Goal: Book appointment/travel/reservation

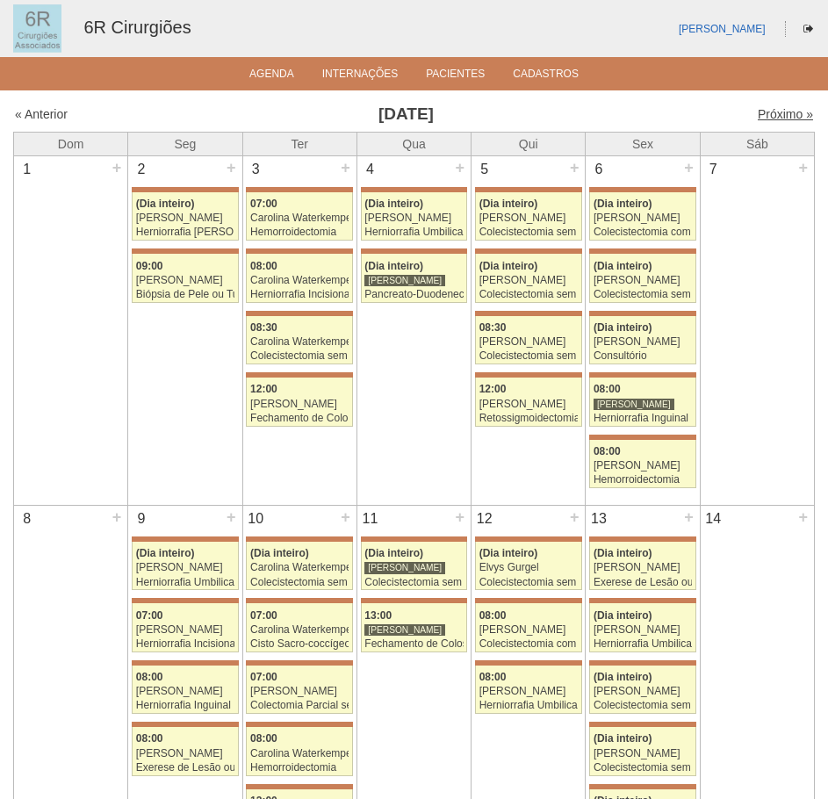
click at [779, 111] on link "Próximo »" at bounding box center [785, 114] width 55 height 14
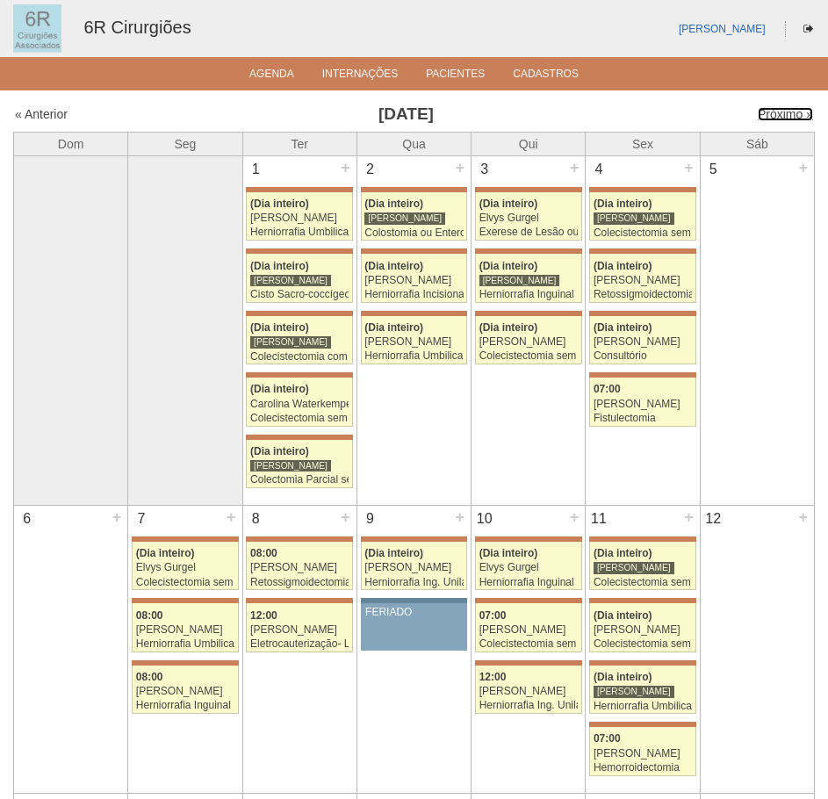
click at [779, 111] on link "Próximo »" at bounding box center [785, 114] width 55 height 14
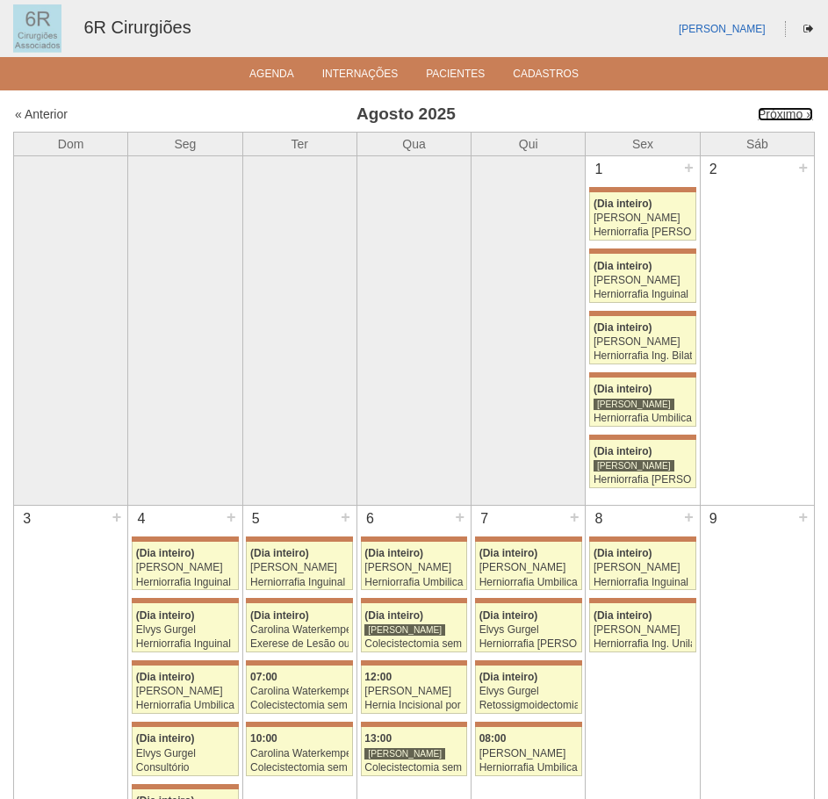
click at [779, 111] on link "Próximo »" at bounding box center [785, 114] width 55 height 14
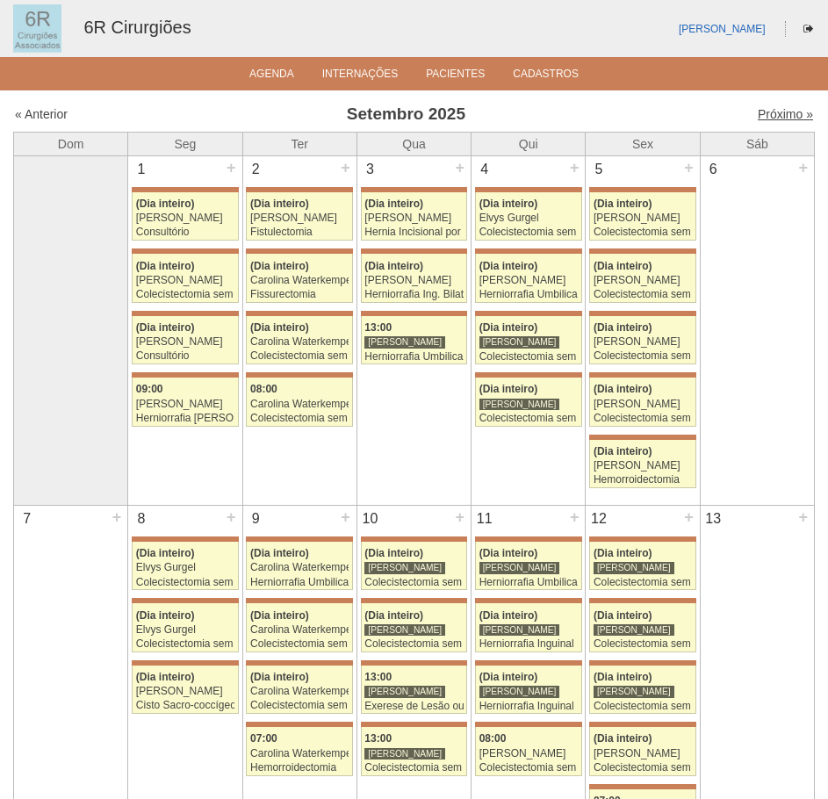
drag, startPoint x: 0, startPoint y: 0, endPoint x: 779, endPoint y: 112, distance: 786.8
click at [779, 112] on link "Próximo »" at bounding box center [785, 114] width 55 height 14
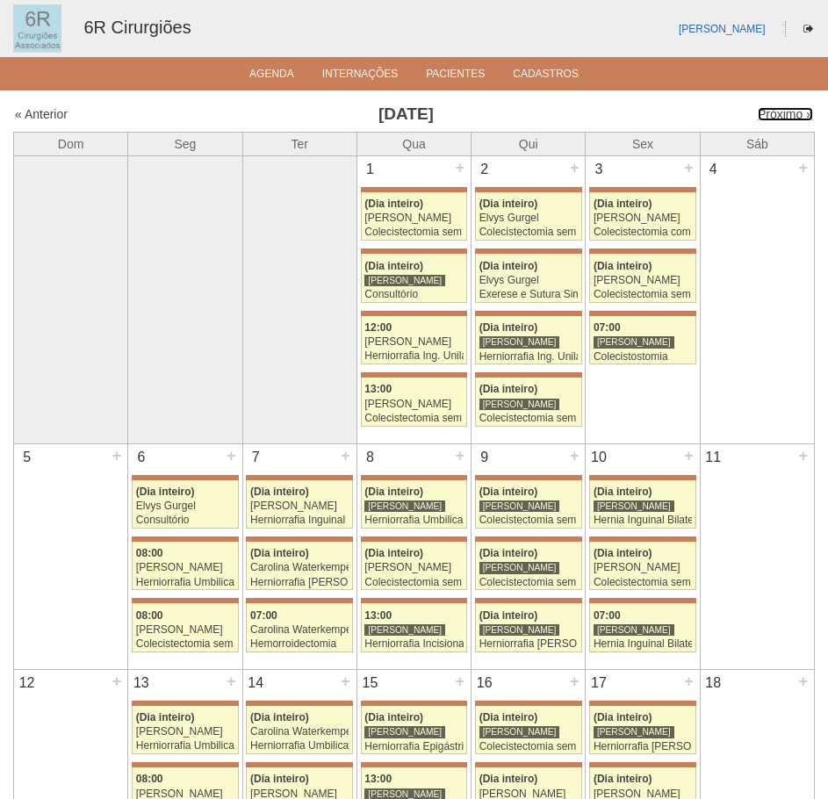
click at [779, 112] on link "Próximo »" at bounding box center [785, 114] width 55 height 14
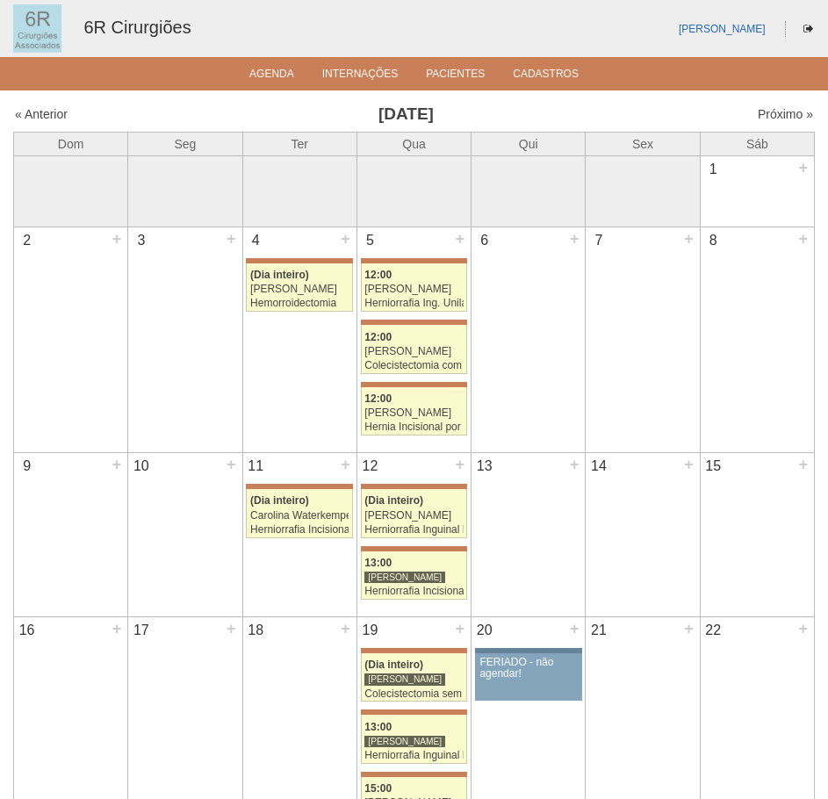
click at [46, 122] on div "« Anterior" at bounding box center [110, 114] width 191 height 18
click at [53, 108] on link "« Anterior" at bounding box center [41, 114] width 53 height 14
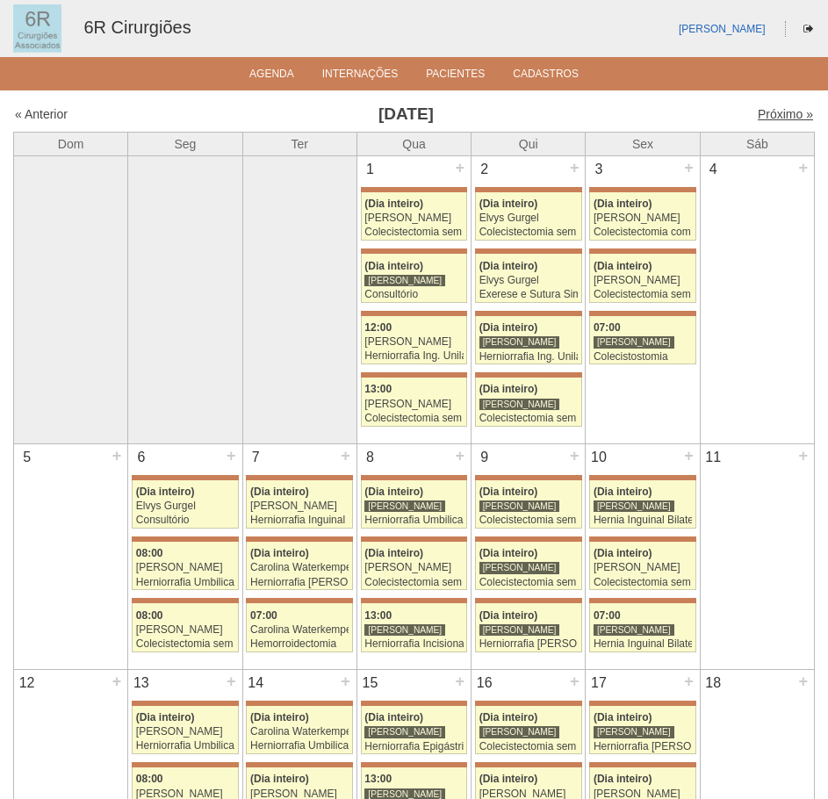
click at [780, 119] on link "Próximo »" at bounding box center [785, 114] width 55 height 14
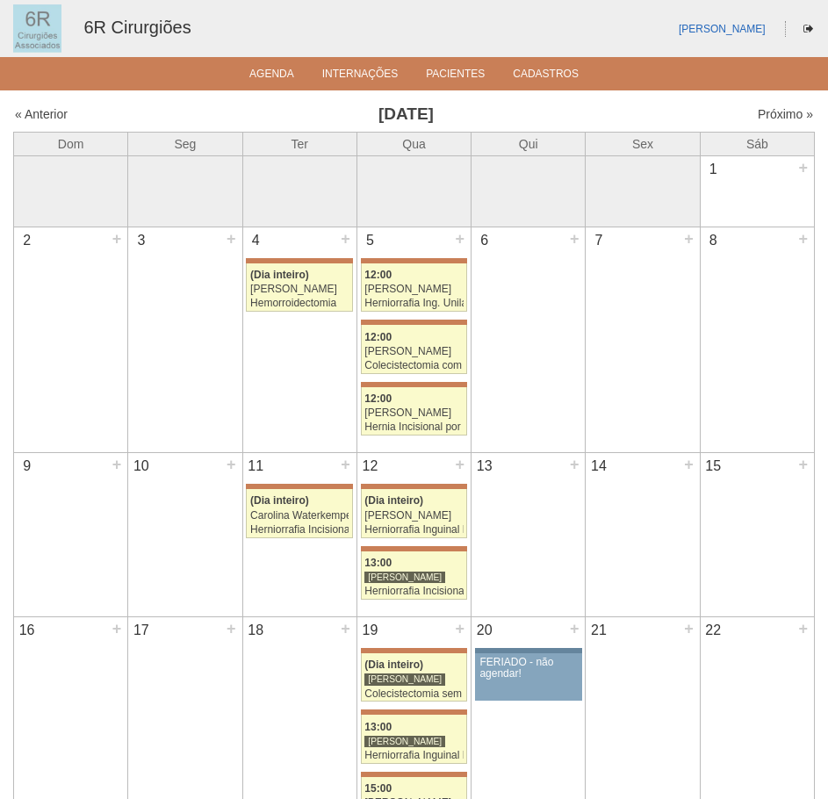
click at [70, 116] on div "« Anterior" at bounding box center [110, 114] width 191 height 18
click at [63, 117] on link "« Anterior" at bounding box center [41, 114] width 53 height 14
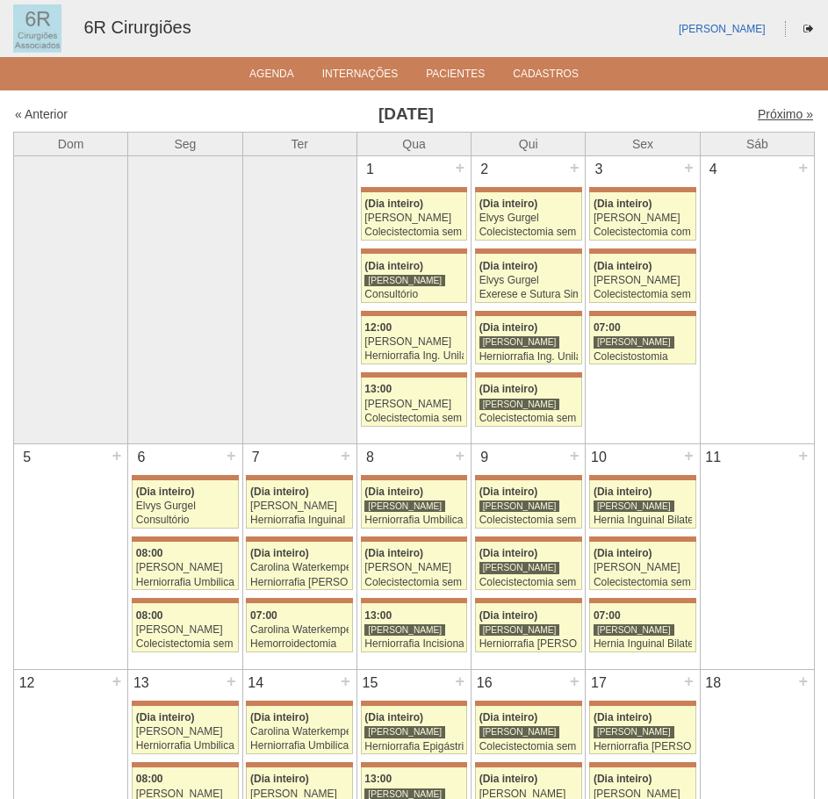
click at [772, 119] on link "Próximo »" at bounding box center [785, 114] width 55 height 14
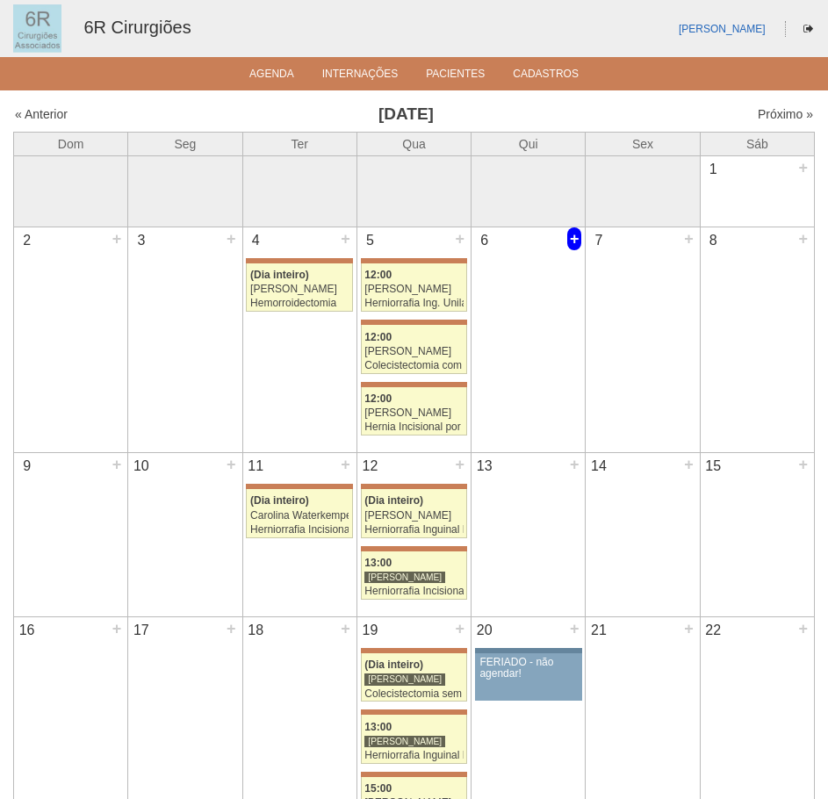
click at [573, 240] on div "+" at bounding box center [574, 238] width 15 height 23
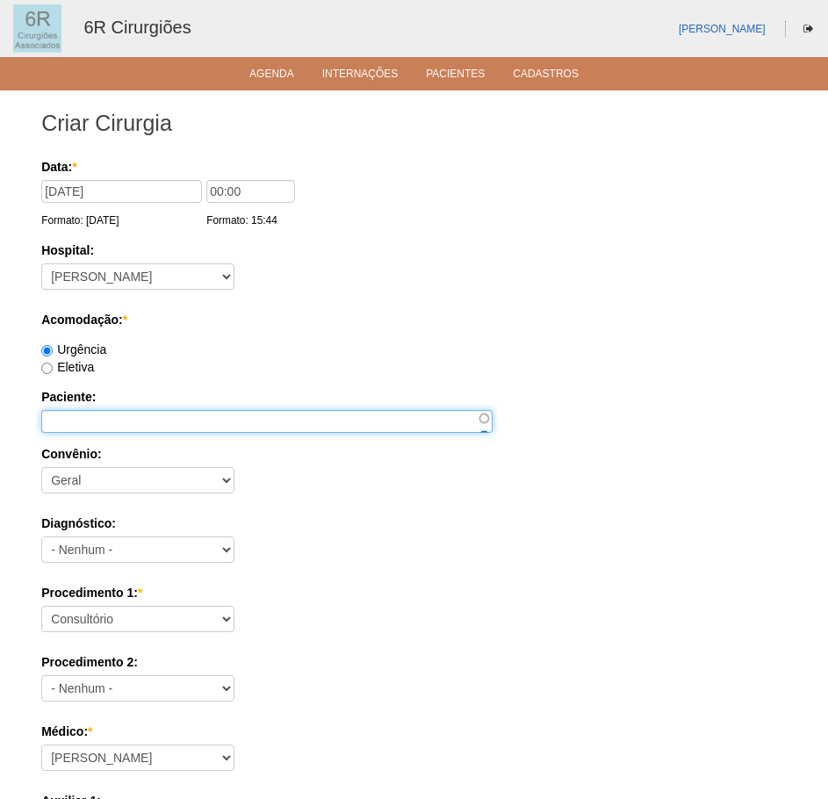
click at [90, 414] on input "Paciente:" at bounding box center [266, 421] width 451 height 23
paste input "[PERSON_NAME]"
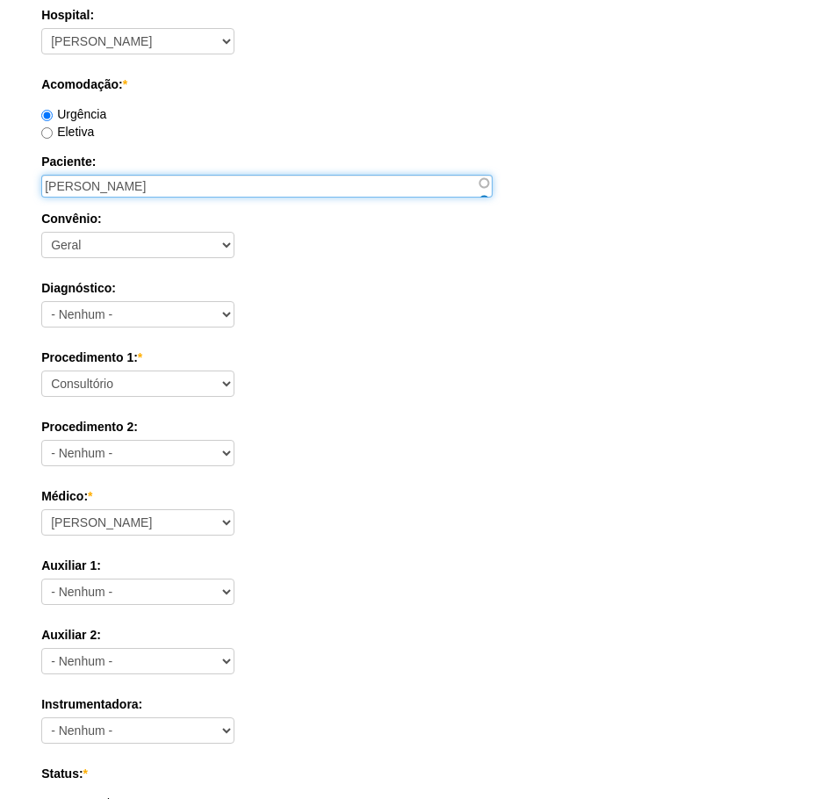
scroll to position [351, 0]
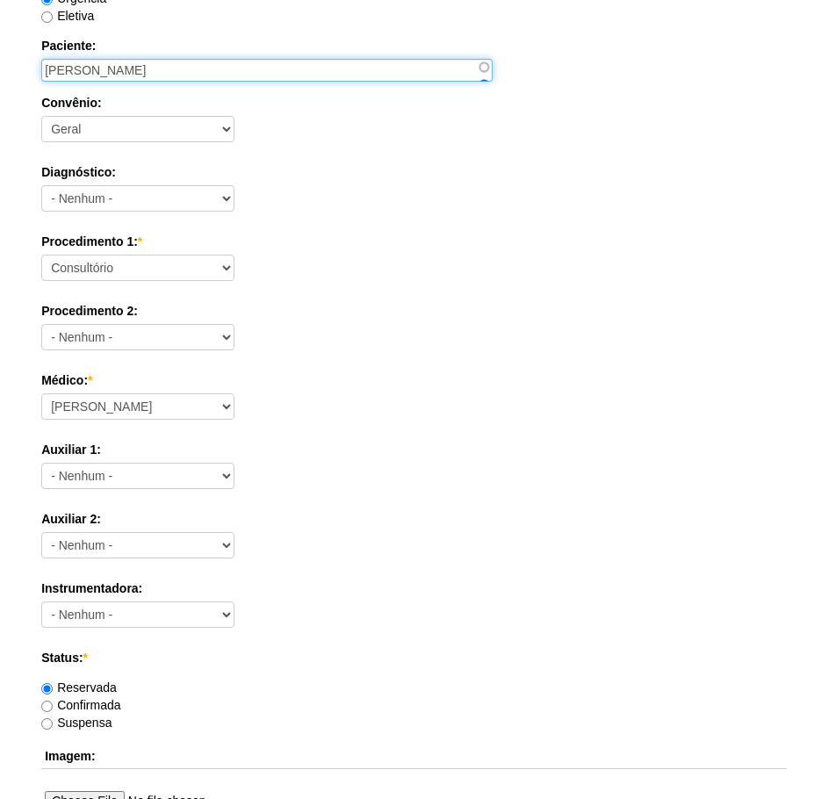
type input "[PERSON_NAME]"
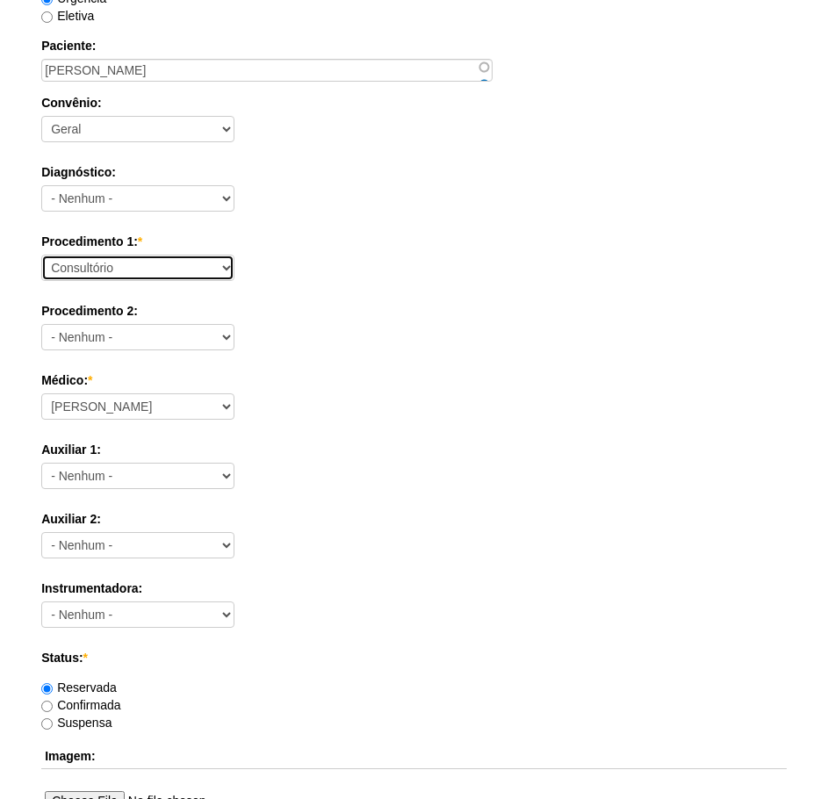
click at [211, 272] on select "Consultório Abscesso Hepático - Drenagem Abscesso perianal Amputação Abdômino P…" at bounding box center [137, 268] width 193 height 26
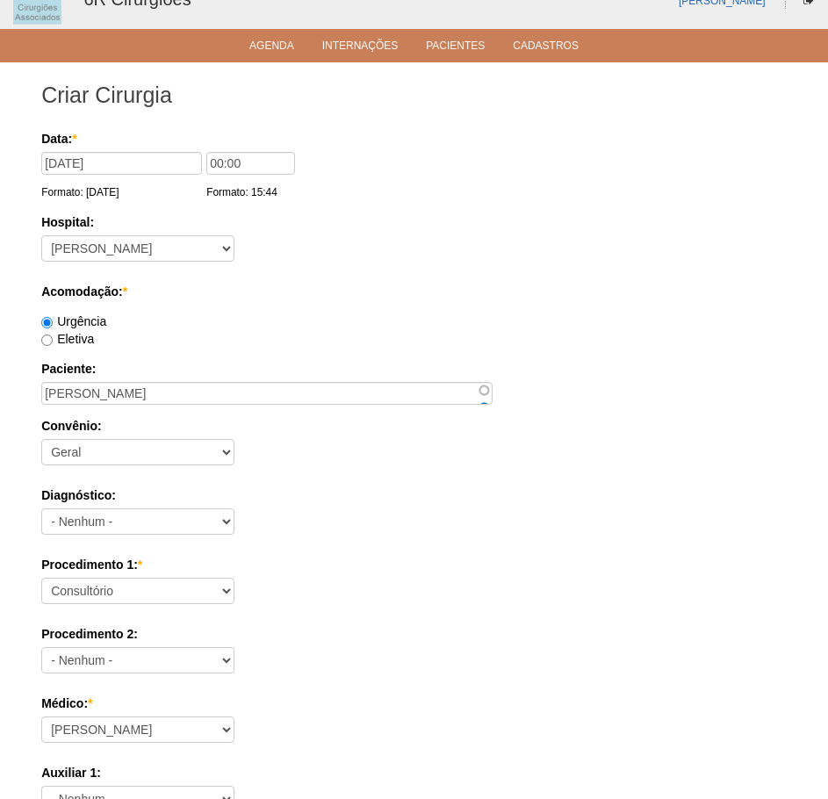
scroll to position [176, 0]
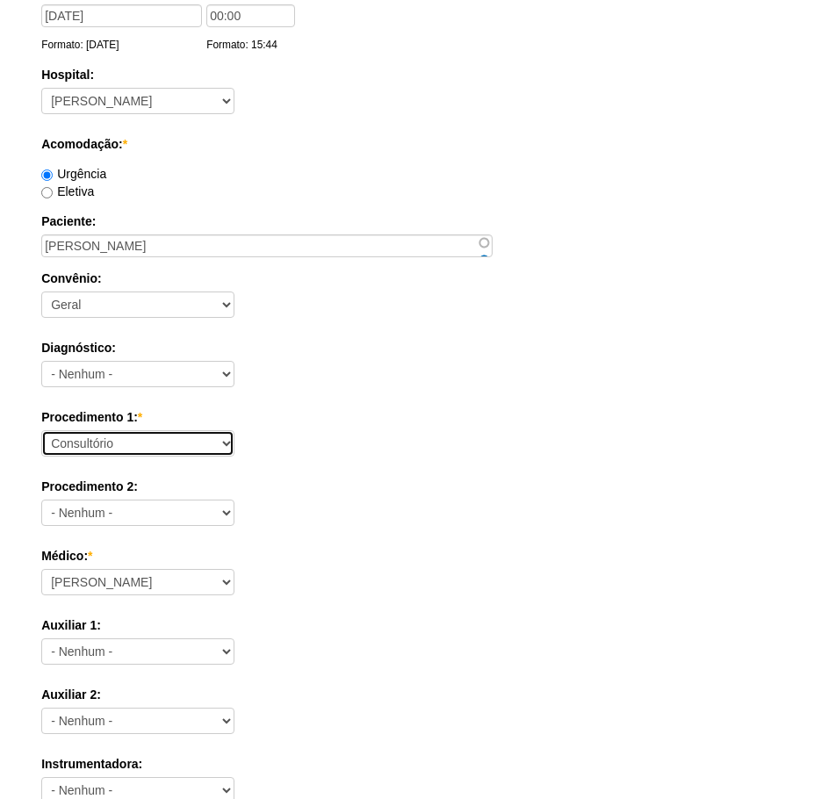
click at [183, 447] on select "Consultório Abscesso Hepático - Drenagem Abscesso perianal Amputação Abdômino P…" at bounding box center [137, 443] width 193 height 26
select select "66561"
click at [41, 430] on select "Consultório Abscesso Hepático - Drenagem Abscesso perianal Amputação Abdômino P…" at bounding box center [137, 443] width 193 height 26
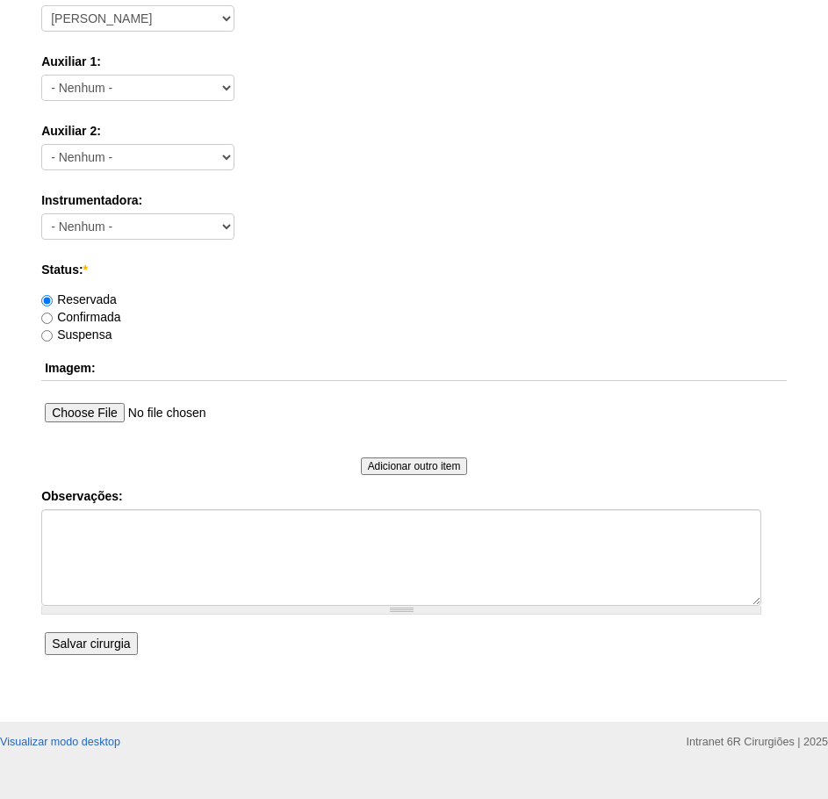
scroll to position [768, 0]
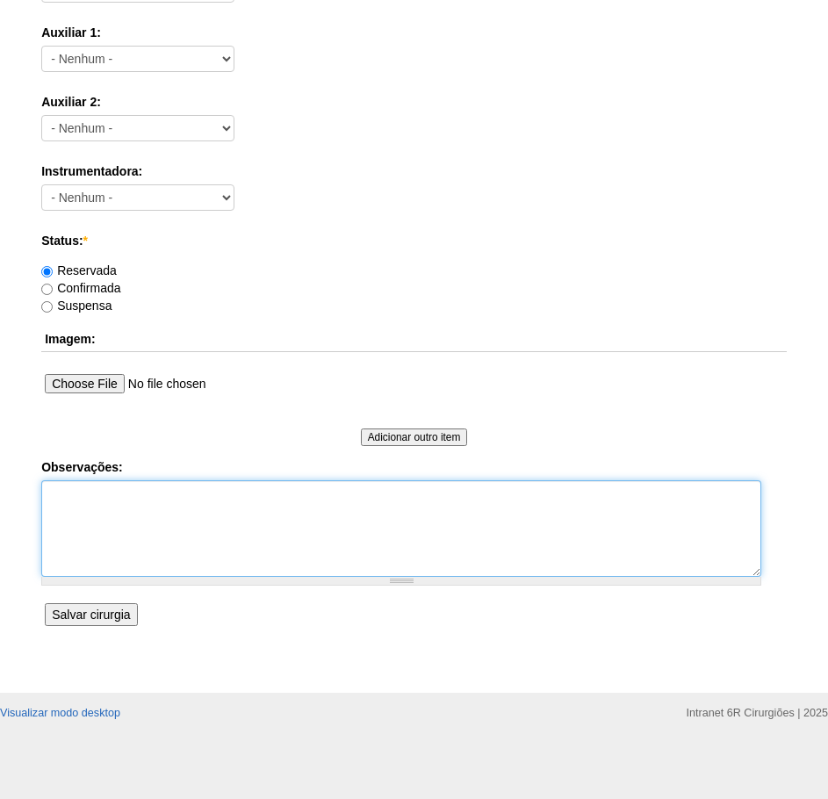
click at [165, 511] on textarea "Observações:" at bounding box center [401, 528] width 720 height 97
type textarea "TELEFONE [PHONE_NUMBER] DN : [DATE]"
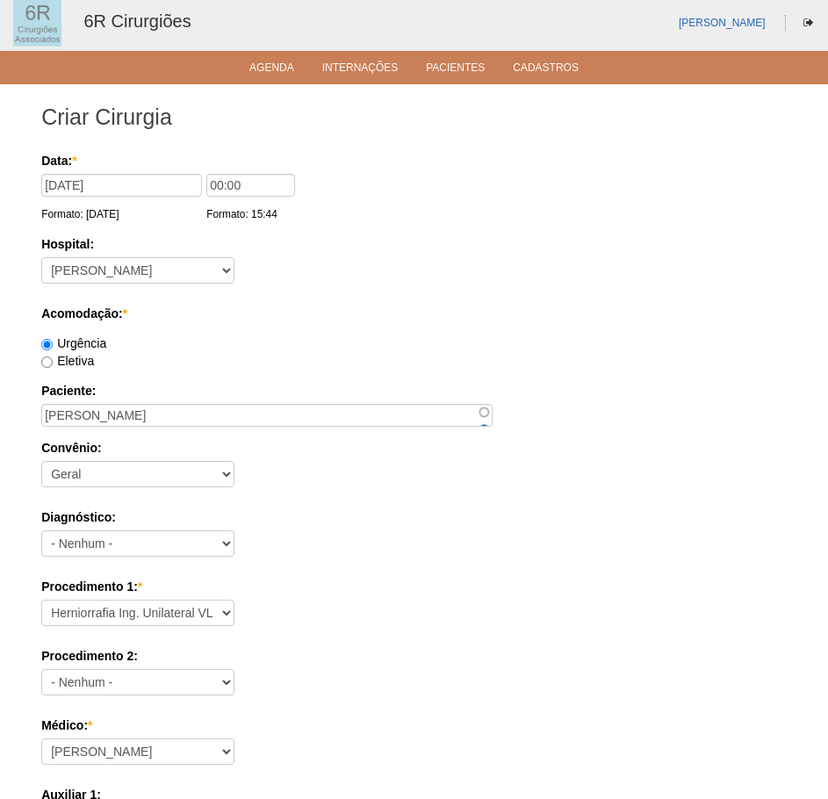
scroll to position [0, 0]
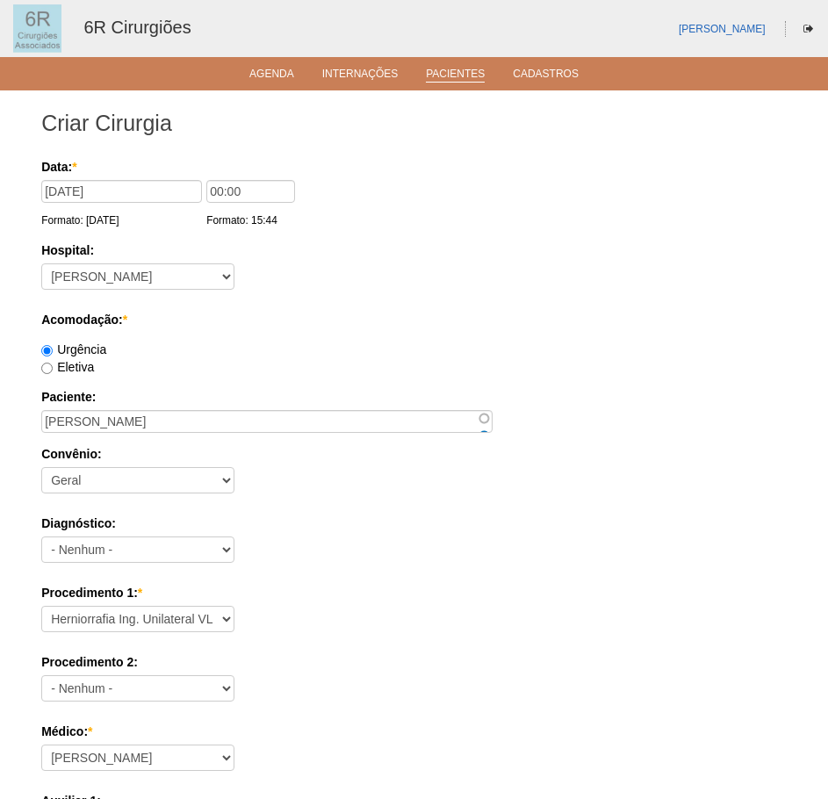
click at [476, 76] on link "Pacientes" at bounding box center [455, 75] width 59 height 15
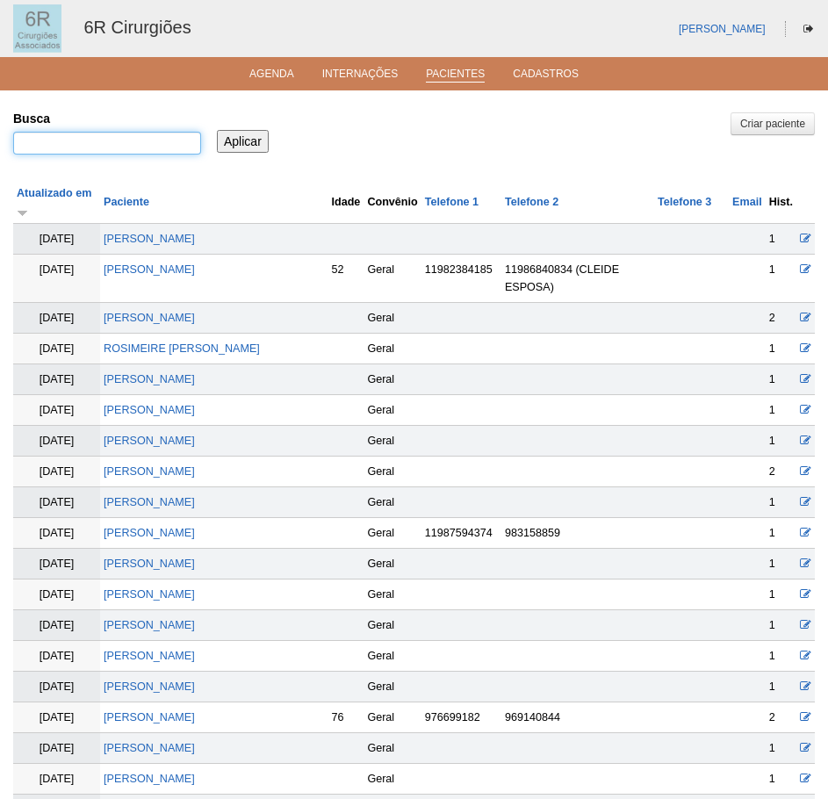
click at [135, 134] on input "Busca" at bounding box center [107, 143] width 188 height 23
type input "[PERSON_NAME]"
click at [217, 130] on input "Aplicar" at bounding box center [243, 141] width 52 height 23
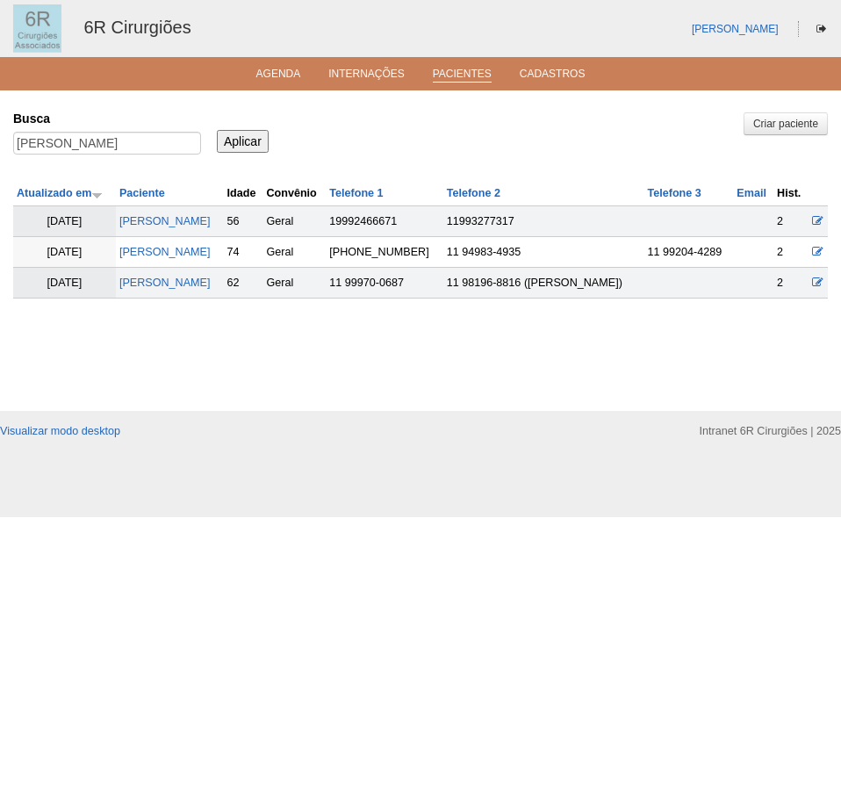
click at [176, 364] on div "Criar paciente [GEOGRAPHIC_DATA] [PERSON_NAME] Aplicar Atualizado em Paciente I…" at bounding box center [420, 235] width 815 height 263
